Goal: Check status: Check status

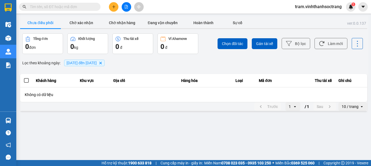
click at [102, 62] on icon "Delete" at bounding box center [100, 62] width 3 height 3
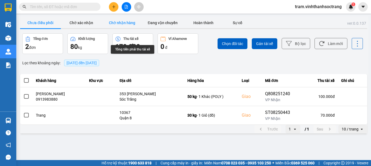
click at [126, 24] on button "Chờ nhận hàng" at bounding box center [122, 22] width 41 height 11
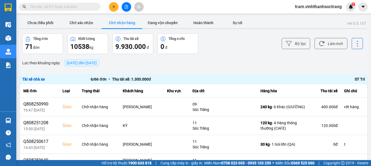
click at [97, 64] on span "[DATE] đến [DATE]" at bounding box center [82, 63] width 30 height 4
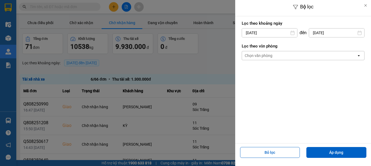
click at [289, 35] on input "[DATE]" at bounding box center [269, 33] width 55 height 9
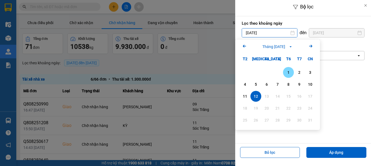
click at [290, 74] on div "1" at bounding box center [289, 72] width 8 height 7
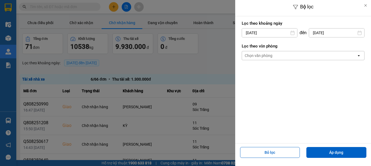
type input "[DATE]"
click at [345, 151] on button "Áp dụng" at bounding box center [337, 152] width 60 height 11
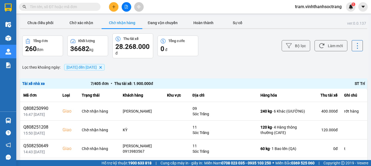
click at [86, 6] on input "text" at bounding box center [62, 7] width 64 height 6
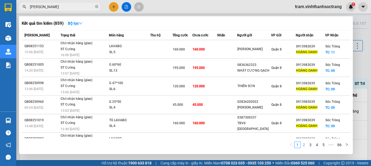
type input "[PERSON_NAME]"
click at [303, 145] on link "2" at bounding box center [304, 145] width 6 height 6
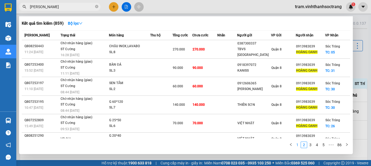
click at [297, 146] on link "1" at bounding box center [298, 145] width 6 height 6
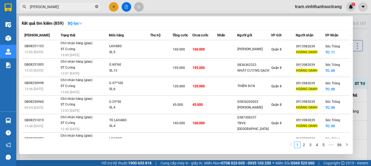
click at [96, 5] on icon "close-circle" at bounding box center [96, 6] width 3 height 3
